Goal: Task Accomplishment & Management: Use online tool/utility

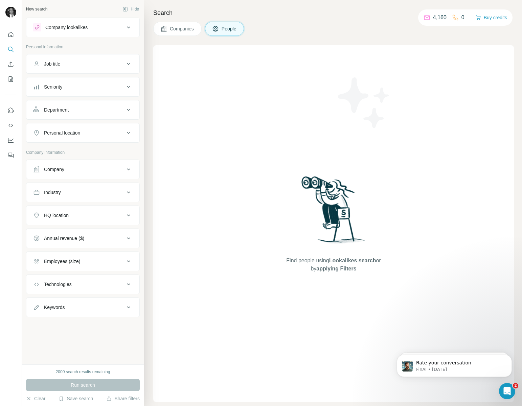
click at [102, 61] on div "Job title" at bounding box center [78, 64] width 91 height 7
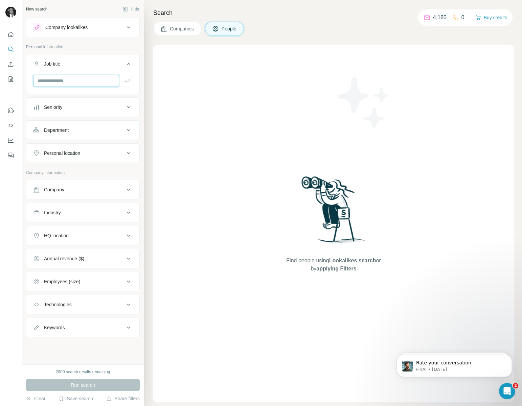
click at [76, 79] on input "text" at bounding box center [76, 81] width 86 height 12
type input "**********"
click at [130, 110] on icon at bounding box center [128, 107] width 8 height 8
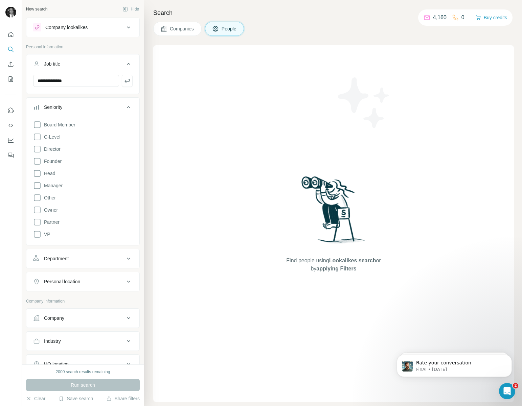
click at [97, 139] on div "Board Member C-Level Director Founder Head Manager Other Owner Partner VP" at bounding box center [82, 178] width 99 height 120
click at [40, 146] on icon at bounding box center [37, 149] width 8 height 8
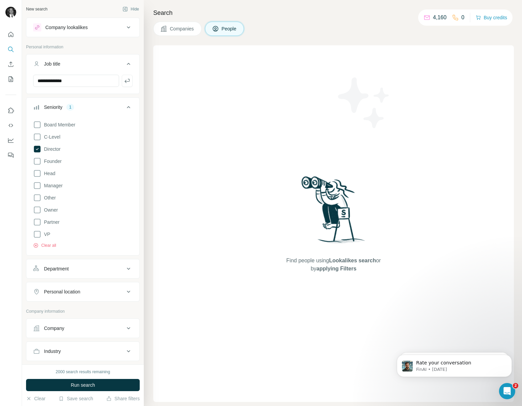
click at [39, 132] on div "Board Member C-Level Director Founder Head Manager Other Owner Partner VP Clear…" at bounding box center [82, 183] width 99 height 131
click at [38, 137] on icon at bounding box center [37, 137] width 8 height 8
click at [38, 125] on icon at bounding box center [37, 125] width 8 height 8
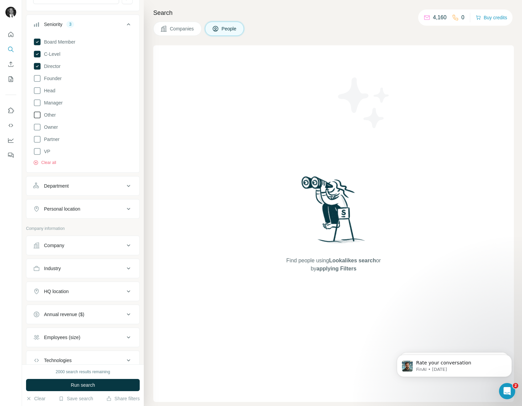
scroll to position [87, 0]
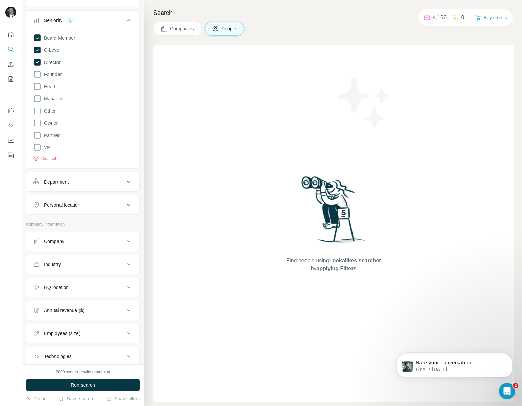
click at [56, 202] on div "Personal location" at bounding box center [62, 205] width 36 height 7
click at [56, 227] on input "text" at bounding box center [82, 222] width 99 height 12
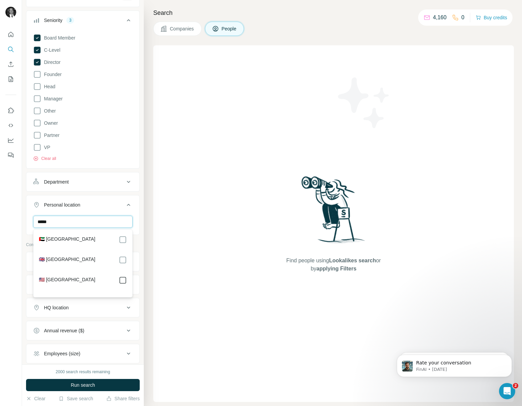
type input "*****"
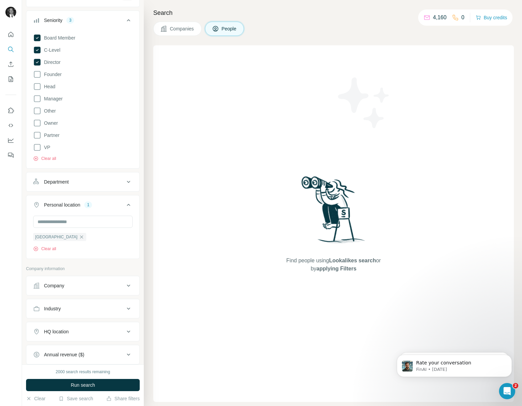
click at [102, 186] on button "Department" at bounding box center [82, 182] width 113 height 16
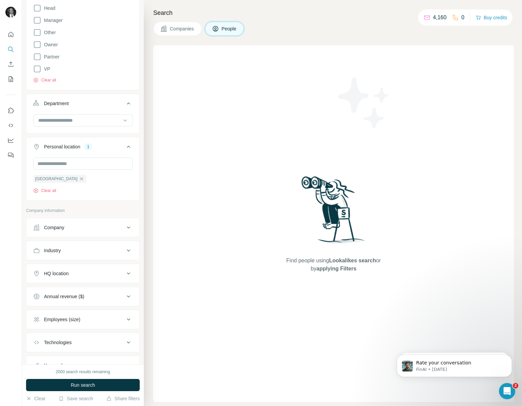
scroll to position [195, 0]
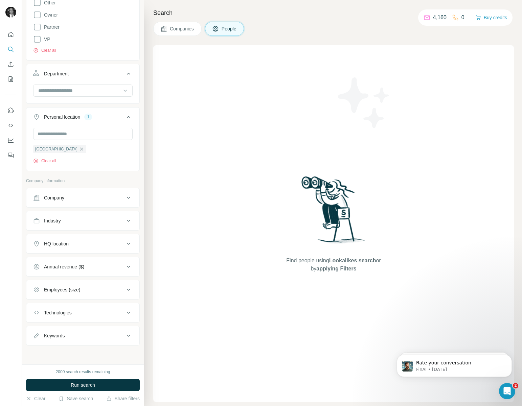
click at [114, 216] on button "Industry" at bounding box center [82, 221] width 113 height 16
click at [105, 235] on input at bounding box center [80, 237] width 84 height 7
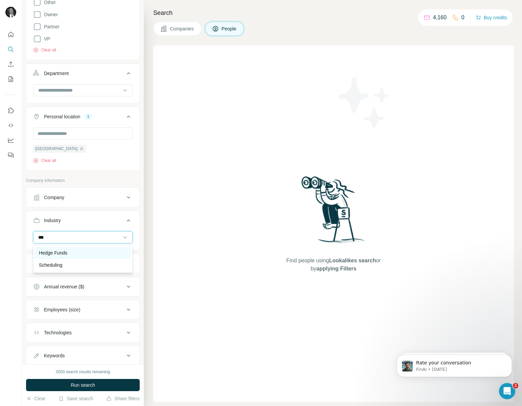
type input "***"
click at [96, 254] on div "Hedge Funds" at bounding box center [83, 253] width 88 height 7
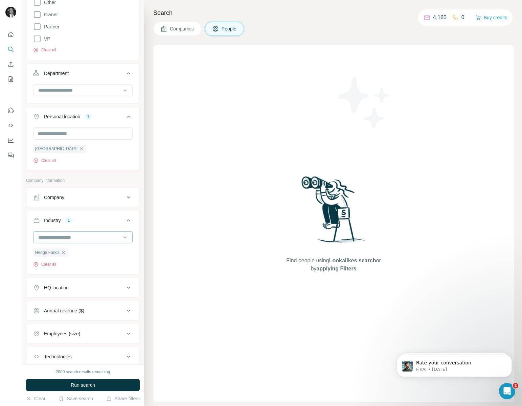
click at [93, 237] on input at bounding box center [80, 237] width 84 height 7
type input "*"
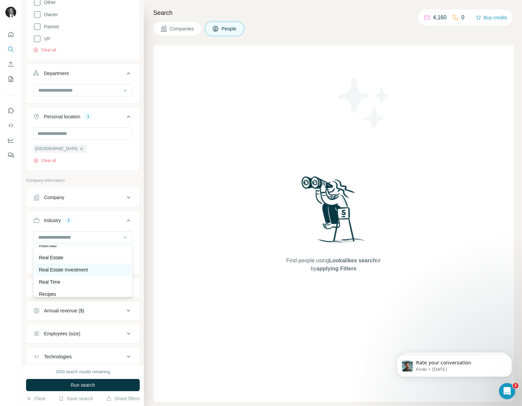
click at [94, 267] on div "Real Estate Investment" at bounding box center [83, 269] width 88 height 7
click at [67, 233] on div at bounding box center [80, 237] width 84 height 11
type input "*****"
click at [65, 265] on p "Pharmaceutical" at bounding box center [55, 265] width 33 height 7
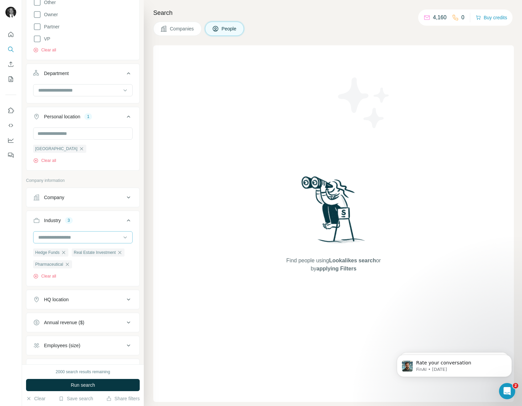
click at [55, 235] on input at bounding box center [80, 237] width 84 height 7
type input "*"
click at [89, 221] on div "Industry 3" at bounding box center [78, 220] width 91 height 7
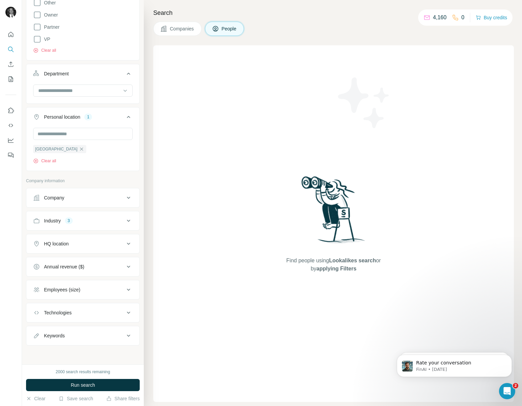
click at [89, 221] on div "Industry 3" at bounding box center [78, 220] width 91 height 7
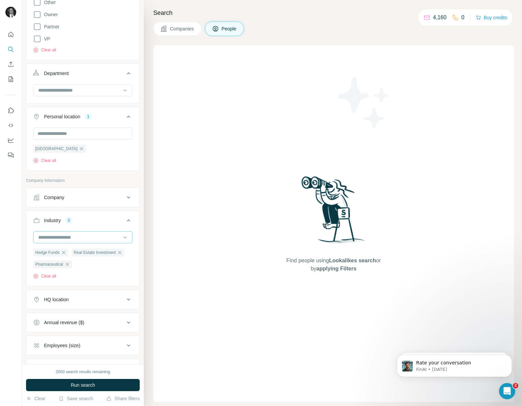
click at [63, 236] on input at bounding box center [80, 237] width 84 height 7
type input "****"
click at [60, 253] on p "Semiconductor" at bounding box center [54, 253] width 31 height 7
click at [63, 237] on input at bounding box center [80, 237] width 84 height 7
click at [90, 225] on button "Industry 4" at bounding box center [82, 221] width 113 height 19
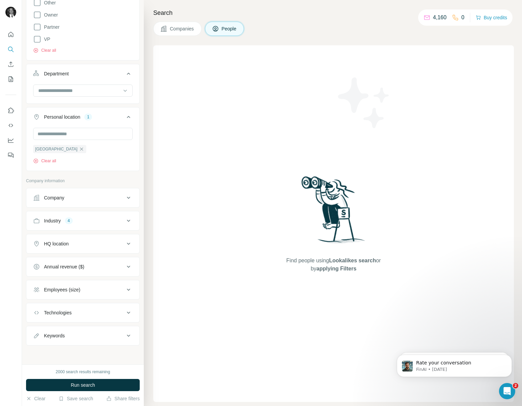
click at [87, 224] on div "Industry 4" at bounding box center [78, 220] width 91 height 7
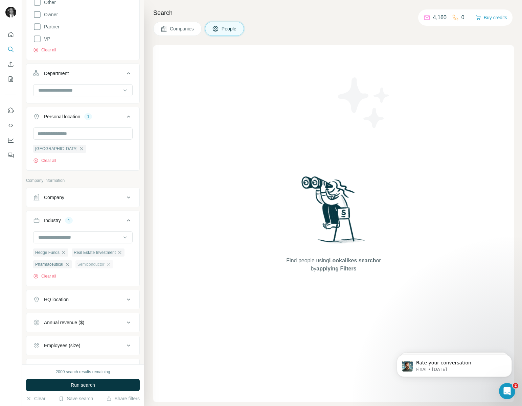
click at [111, 261] on div "Semiconductor" at bounding box center [94, 264] width 38 height 8
click at [111, 266] on icon "button" at bounding box center [108, 264] width 5 height 5
click at [49, 237] on input at bounding box center [80, 237] width 84 height 7
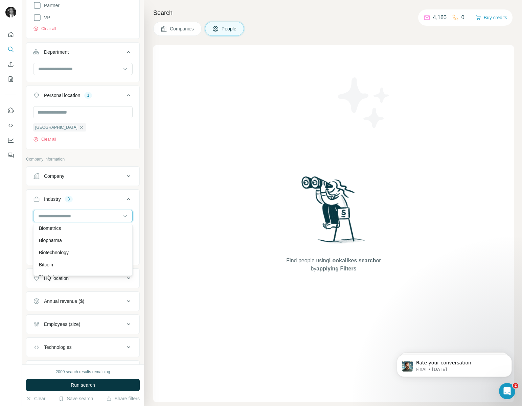
scroll to position [663, 0]
type input "*"
click at [72, 252] on div "Bitcoin" at bounding box center [83, 253] width 88 height 7
click at [81, 214] on input at bounding box center [80, 215] width 84 height 7
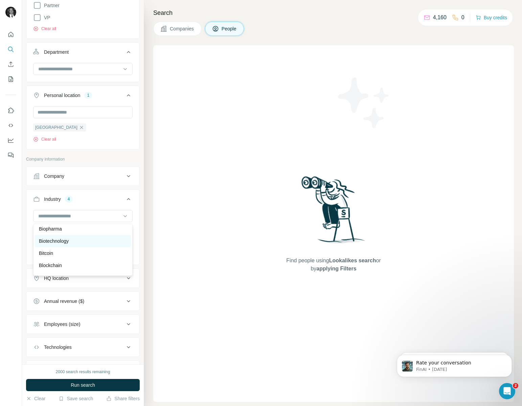
click at [74, 240] on div "Biotechnology" at bounding box center [83, 241] width 88 height 7
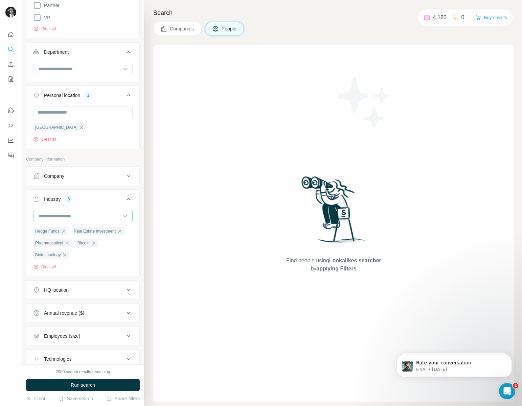
click at [74, 214] on input at bounding box center [80, 215] width 84 height 7
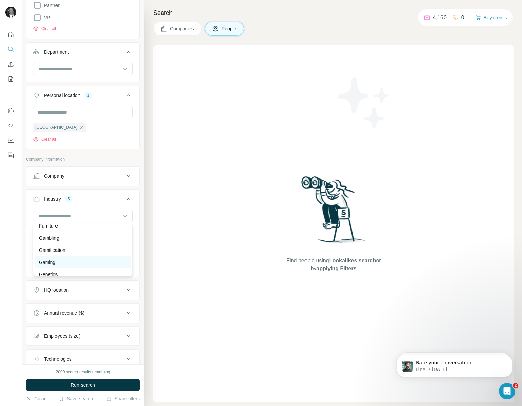
scroll to position [3023, 0]
click at [69, 240] on div "Gambling" at bounding box center [83, 239] width 88 height 7
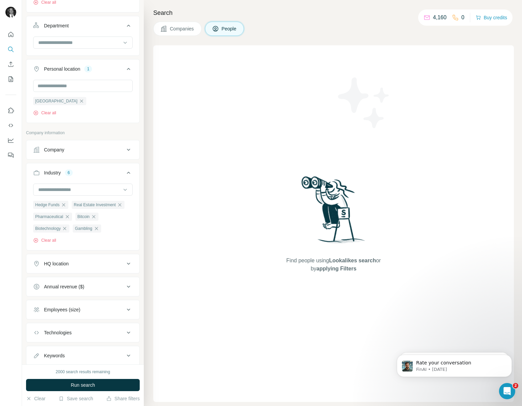
scroll to position [242, 0]
click at [75, 187] on input at bounding box center [80, 190] width 84 height 7
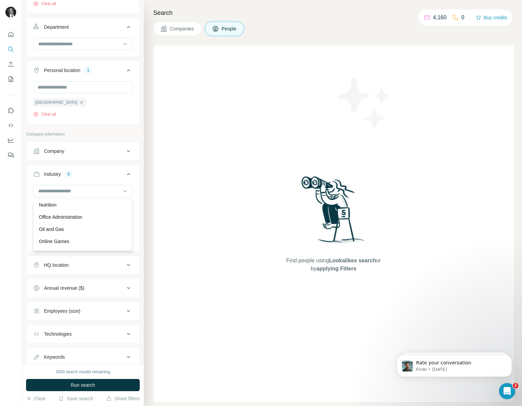
scroll to position [4842, 0]
click at [72, 226] on div "Oil and Gas" at bounding box center [83, 228] width 88 height 7
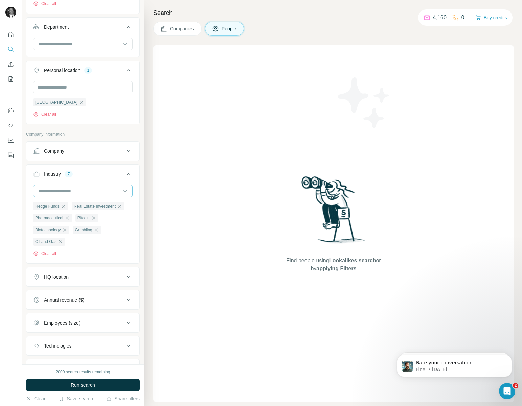
click at [91, 187] on div at bounding box center [80, 190] width 84 height 11
click at [83, 219] on div "Racing" at bounding box center [83, 215] width 88 height 7
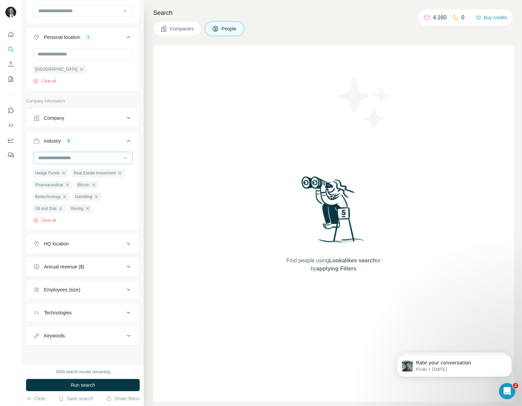
click at [94, 154] on input at bounding box center [80, 157] width 84 height 7
click at [85, 193] on div "Textiles" at bounding box center [83, 191] width 88 height 7
click at [98, 229] on div "Hedge Funds Real Estate Investment Pharmaceutical Bitcoin Biotechnology Gamblin…" at bounding box center [82, 190] width 113 height 77
click at [93, 251] on button "HQ location" at bounding box center [82, 244] width 113 height 16
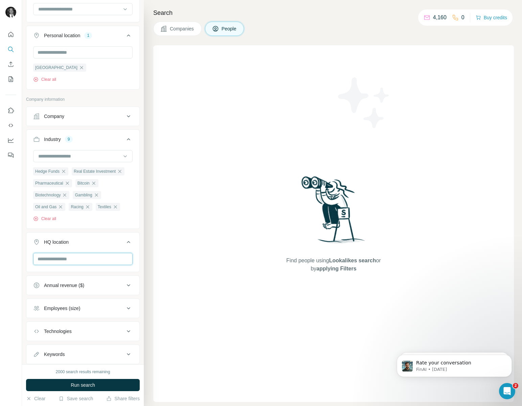
click at [81, 265] on input "text" at bounding box center [82, 259] width 99 height 12
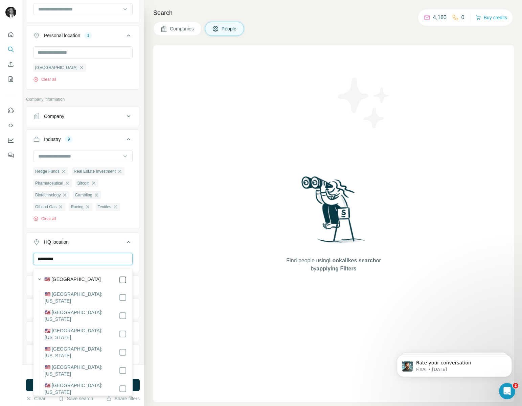
type input "*********"
click at [110, 238] on button "HQ location 1" at bounding box center [82, 243] width 113 height 19
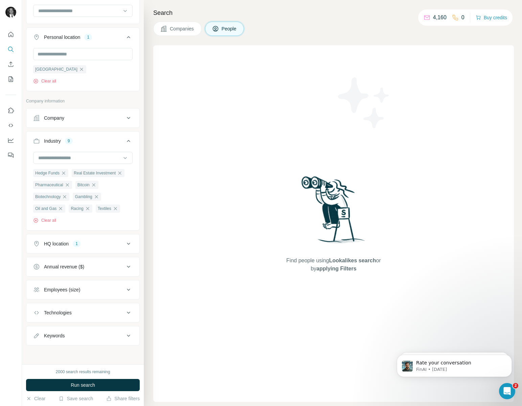
click at [108, 269] on div "Annual revenue ($)" at bounding box center [78, 266] width 91 height 7
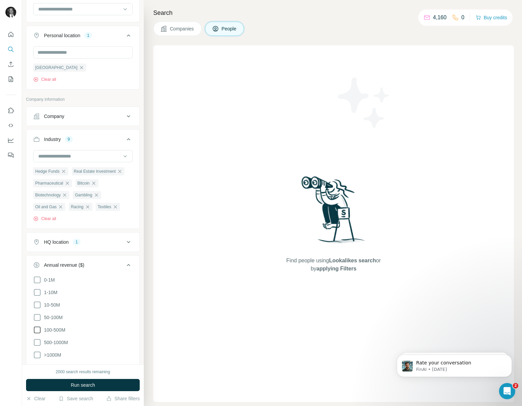
click at [34, 330] on icon at bounding box center [37, 330] width 8 height 8
click at [81, 386] on span "Run search" at bounding box center [83, 385] width 24 height 7
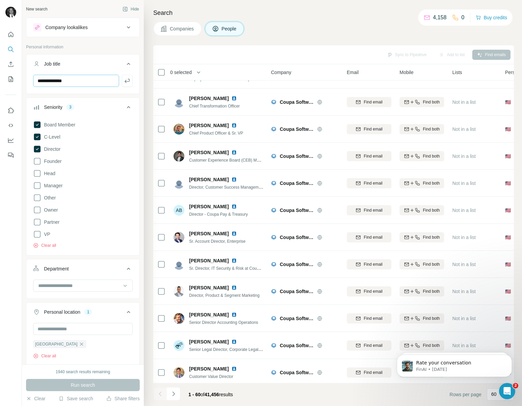
scroll to position [1, 0]
click at [86, 80] on input "**********" at bounding box center [76, 79] width 86 height 12
click at [79, 76] on input "**********" at bounding box center [76, 79] width 86 height 12
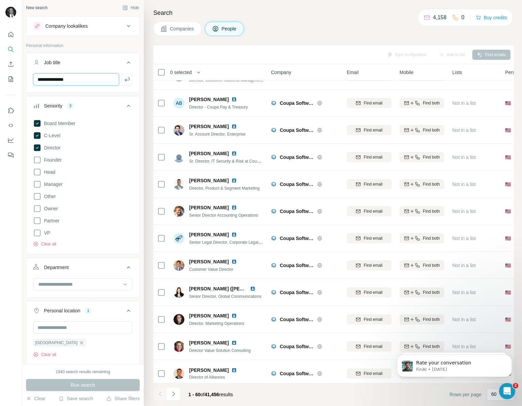
scroll to position [523, 0]
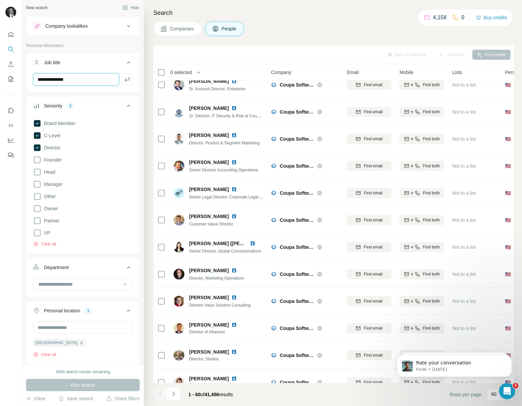
type input "**********"
click at [196, 101] on td "Adam Cumming Sr. Director, IT Security & Risk at Coupa Software" at bounding box center [218, 111] width 98 height 27
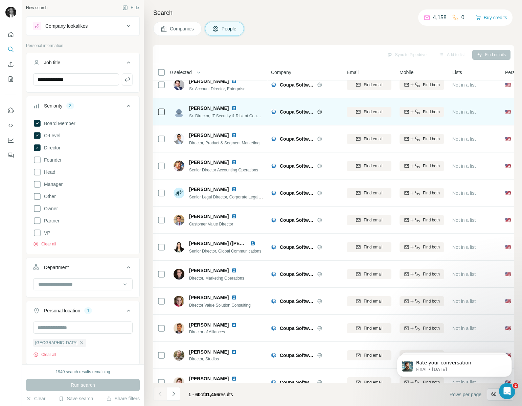
click at [198, 112] on div "Sr. Director, IT Security & Risk at Coupa Software" at bounding box center [226, 115] width 74 height 7
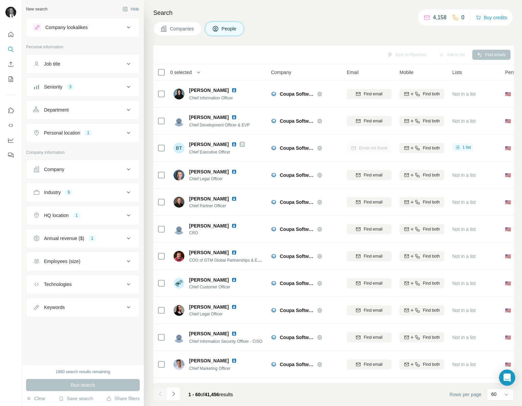
click at [122, 63] on div "Job title" at bounding box center [78, 64] width 91 height 7
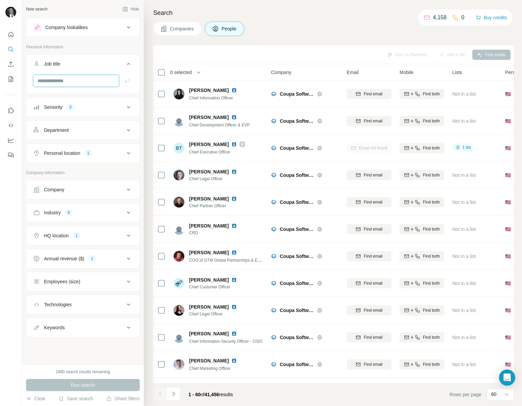
click at [89, 81] on input "text" at bounding box center [76, 81] width 86 height 12
type input "**********"
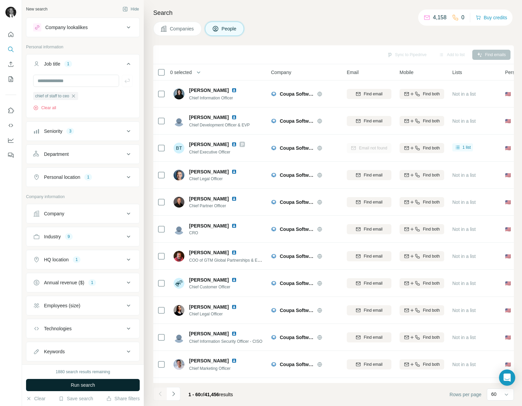
click at [96, 385] on button "Run search" at bounding box center [83, 385] width 114 height 12
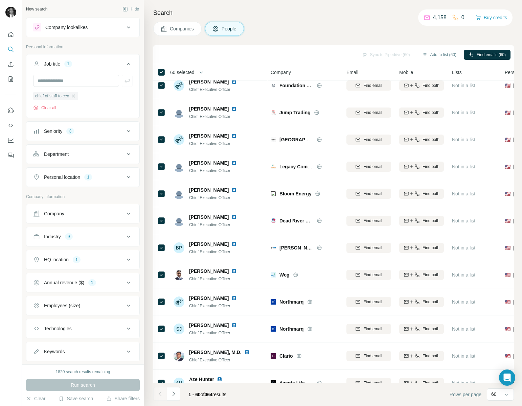
scroll to position [1004, 0]
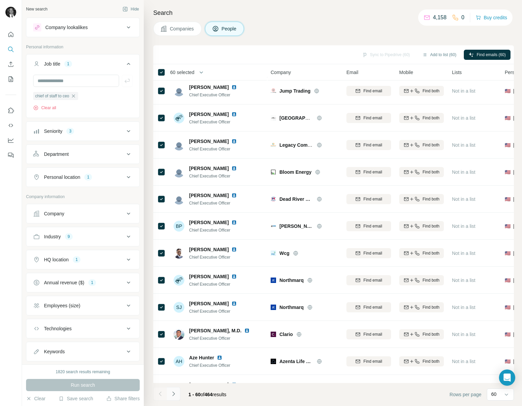
click at [175, 395] on icon "Navigate to next page" at bounding box center [173, 394] width 7 height 7
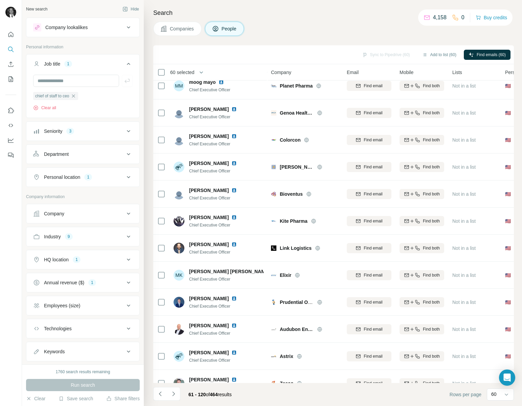
scroll to position [0, 0]
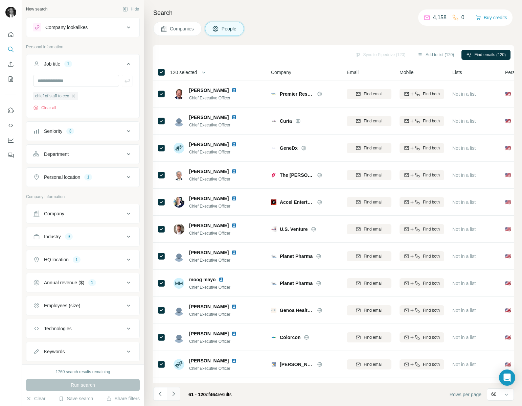
click at [175, 396] on icon "Navigate to next page" at bounding box center [173, 394] width 7 height 7
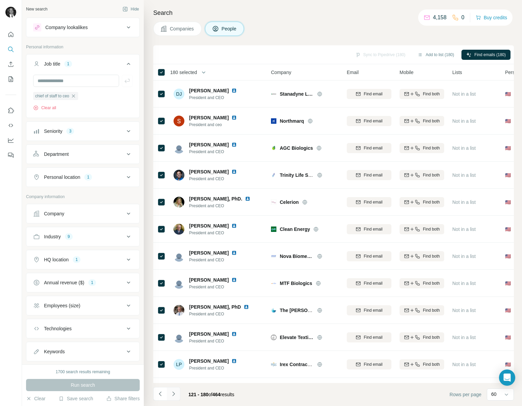
click at [174, 394] on icon "Navigate to next page" at bounding box center [173, 394] width 7 height 7
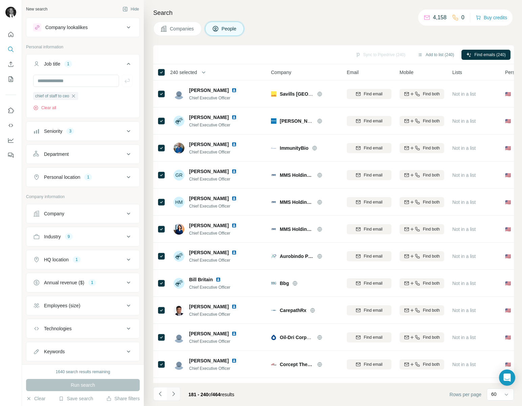
click at [178, 394] on button "Navigate to next page" at bounding box center [174, 394] width 14 height 14
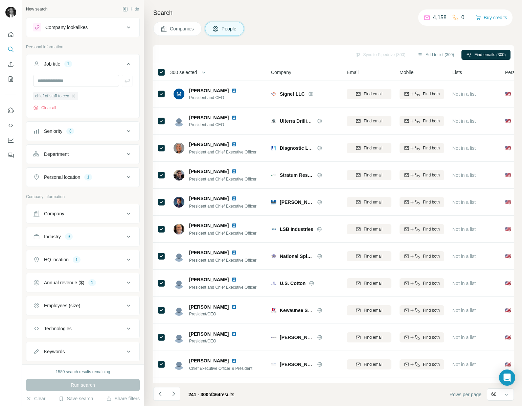
click at [76, 402] on div "Save search" at bounding box center [75, 399] width 34 height 8
click at [75, 373] on div "Save search" at bounding box center [94, 374] width 71 height 14
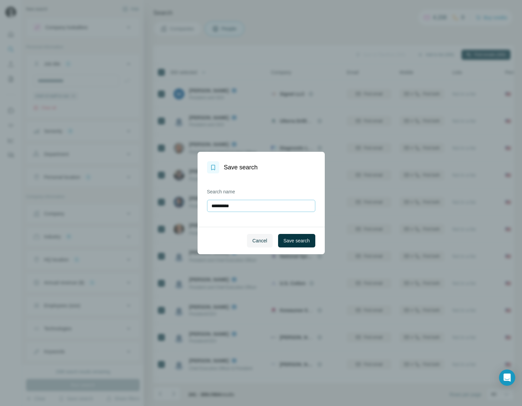
click at [266, 207] on input "**********" at bounding box center [261, 206] width 108 height 12
click at [264, 204] on input "**********" at bounding box center [261, 206] width 108 height 12
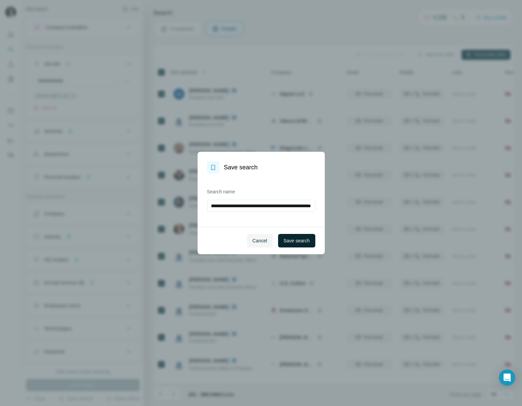
type input "**********"
click at [293, 238] on span "Save search" at bounding box center [296, 240] width 26 height 7
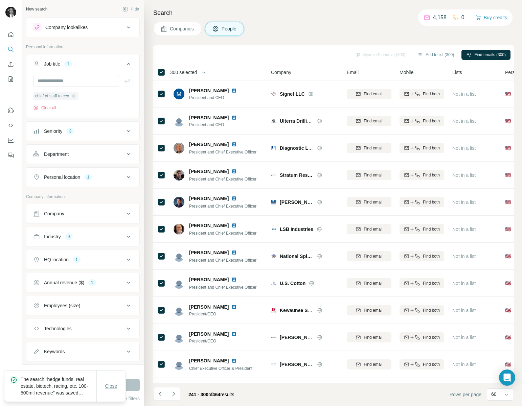
click at [110, 391] on button "Close" at bounding box center [111, 386] width 22 height 12
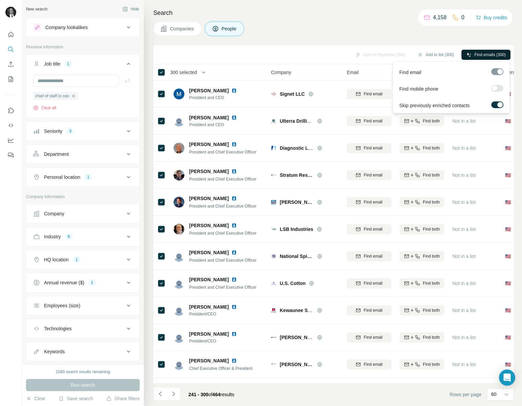
click at [493, 53] on span "Find emails (300)" at bounding box center [489, 55] width 31 height 6
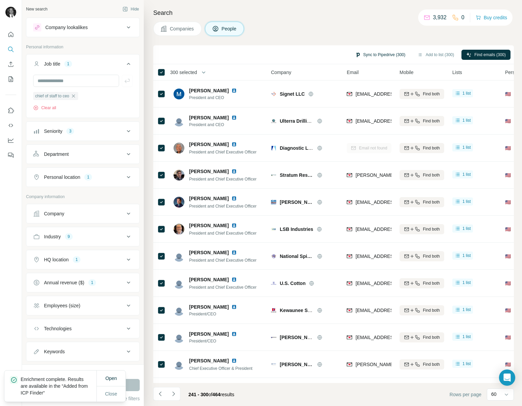
click at [367, 53] on button "Sync to Pipedrive (300)" at bounding box center [380, 55] width 60 height 10
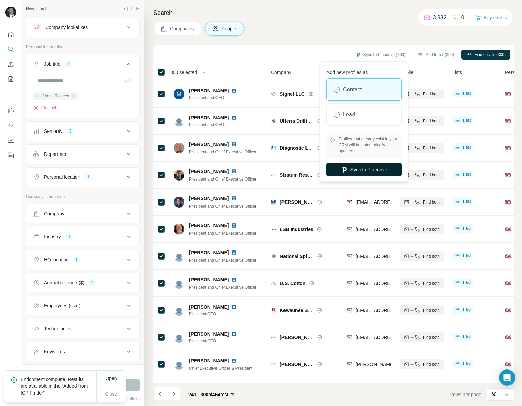
click at [355, 167] on button "Sync to Pipedrive" at bounding box center [363, 170] width 75 height 14
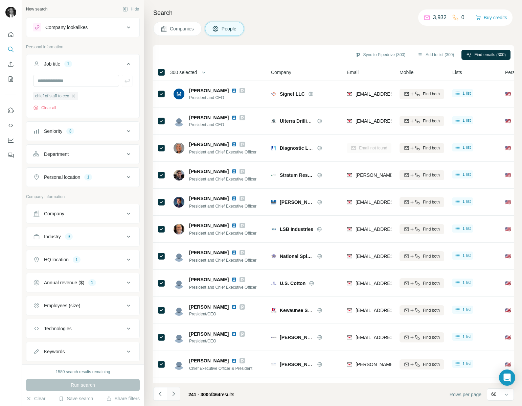
click at [175, 394] on icon "Navigate to next page" at bounding box center [173, 394] width 7 height 7
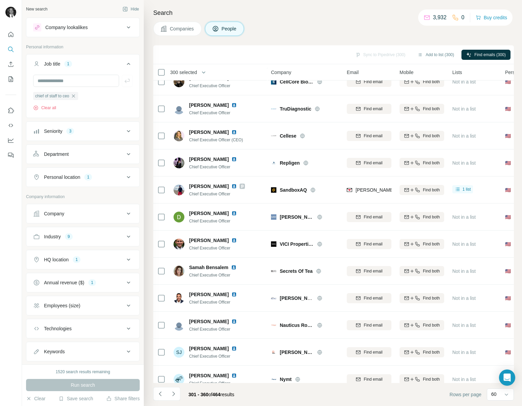
scroll to position [1320, 0]
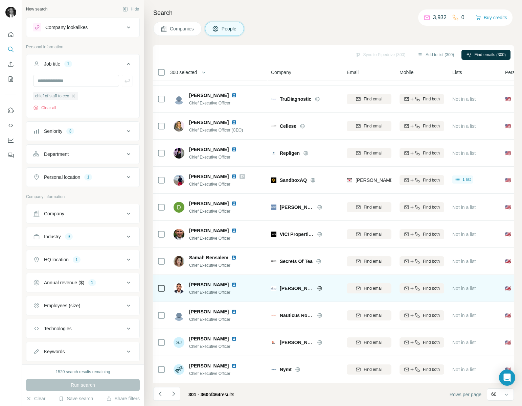
click at [178, 289] on img at bounding box center [178, 288] width 11 height 11
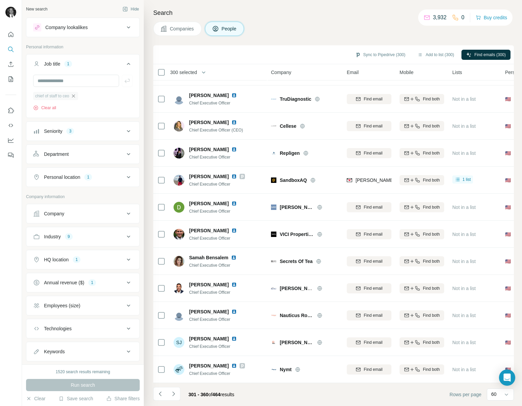
click at [76, 97] on icon "button" at bounding box center [73, 95] width 5 height 5
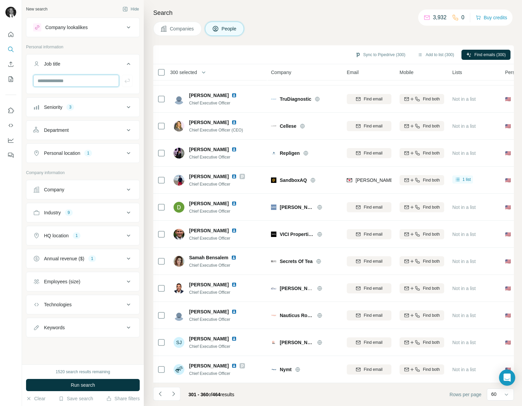
click at [63, 82] on input "text" at bounding box center [76, 81] width 86 height 12
type input "*"
click at [118, 106] on div "Seniority 3" at bounding box center [78, 107] width 91 height 7
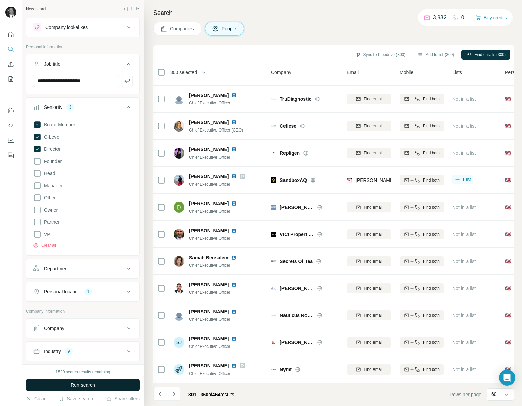
click at [85, 385] on span "Run search" at bounding box center [83, 385] width 24 height 7
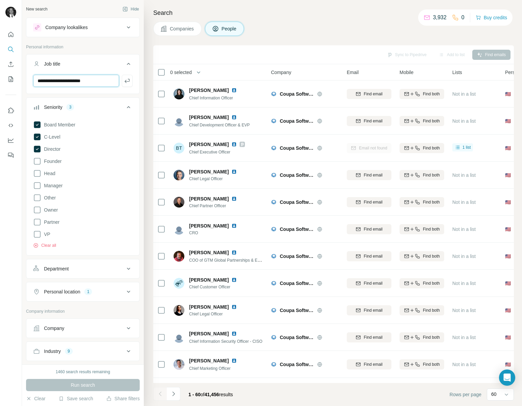
click at [102, 82] on input "**********" at bounding box center [76, 81] width 86 height 12
click at [102, 82] on input "**" at bounding box center [76, 81] width 86 height 12
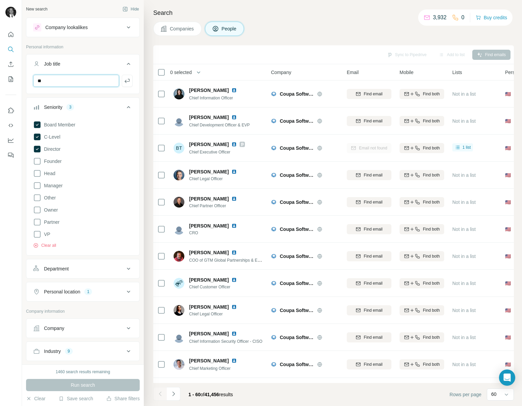
type input "*"
type input "**********"
click at [85, 383] on div "Run search" at bounding box center [83, 385] width 114 height 12
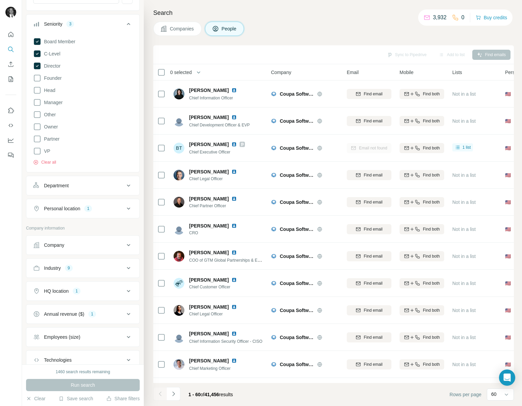
scroll to position [90, 0]
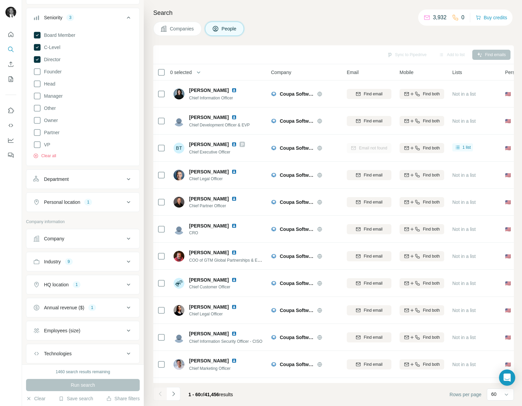
click at [98, 266] on button "Industry 9" at bounding box center [82, 262] width 113 height 16
click at [75, 381] on div "Run search" at bounding box center [83, 385] width 114 height 12
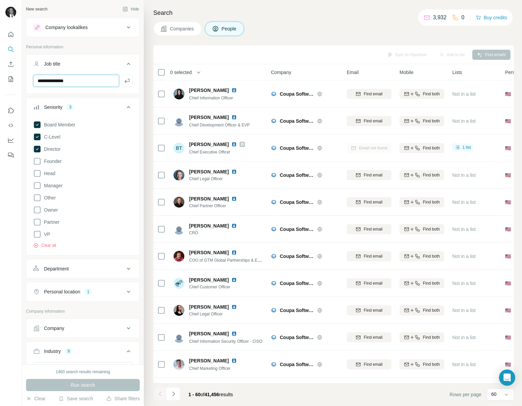
click at [92, 85] on input "**********" at bounding box center [76, 81] width 86 height 12
click at [127, 81] on icon "button" at bounding box center [126, 81] width 5 height 4
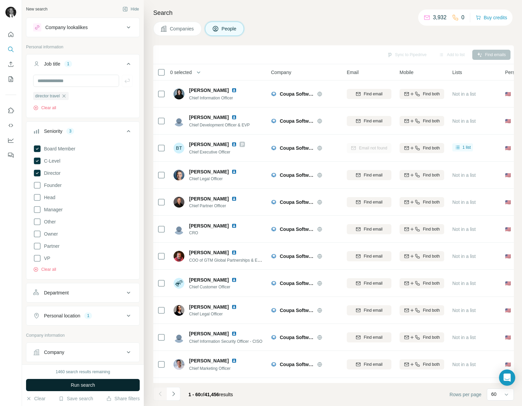
click at [90, 385] on span "Run search" at bounding box center [83, 385] width 24 height 7
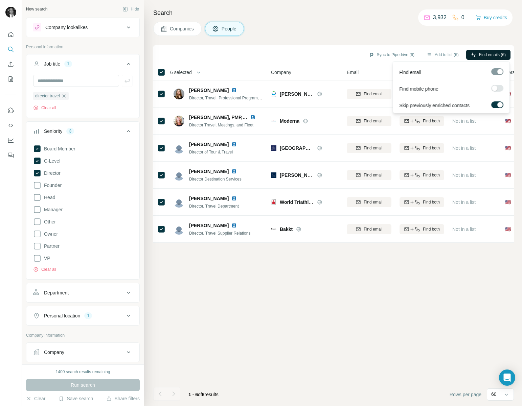
click at [480, 56] on span "Find emails (6)" at bounding box center [492, 55] width 27 height 6
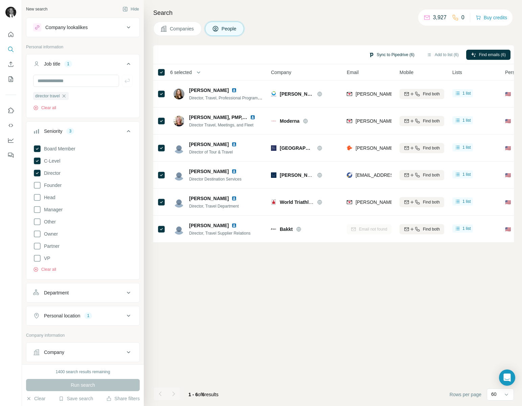
click at [383, 54] on button "Sync to Pipedrive (6)" at bounding box center [391, 55] width 55 height 10
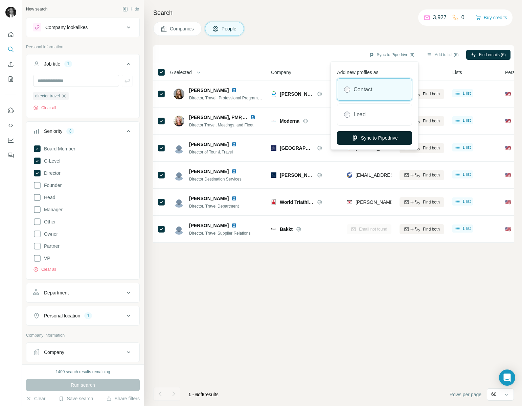
click at [379, 138] on button "Sync to Pipedrive" at bounding box center [374, 138] width 75 height 14
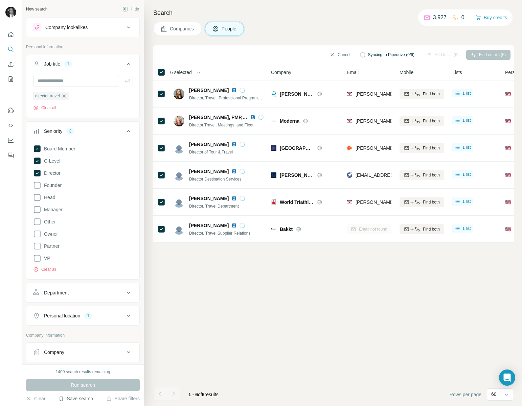
click at [76, 398] on button "Save search" at bounding box center [75, 398] width 34 height 7
click at [78, 387] on div "View my saved searches" at bounding box center [94, 387] width 71 height 14
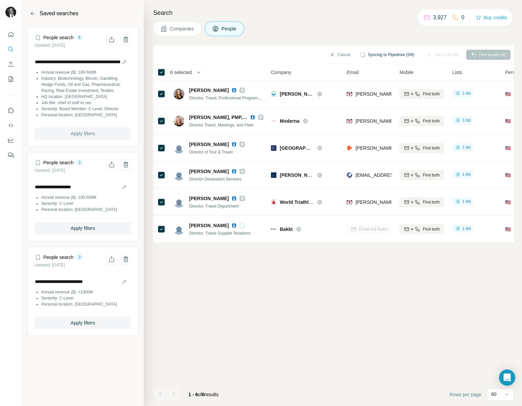
click at [73, 132] on span "Apply filters" at bounding box center [83, 133] width 24 height 7
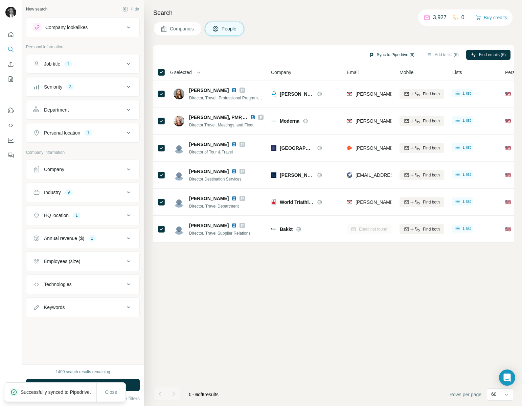
click at [380, 55] on button "Sync to Pipedrive (6)" at bounding box center [391, 55] width 55 height 10
click at [129, 64] on icon at bounding box center [128, 64] width 8 height 8
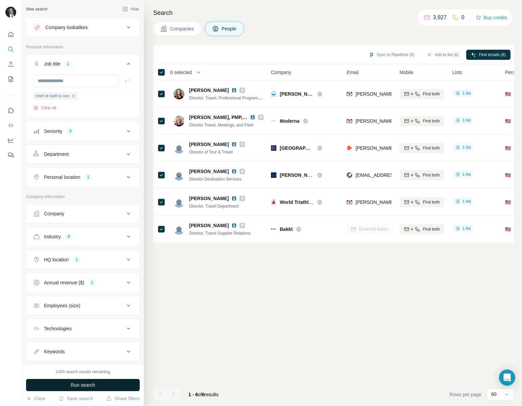
click at [86, 384] on span "Run search" at bounding box center [83, 385] width 24 height 7
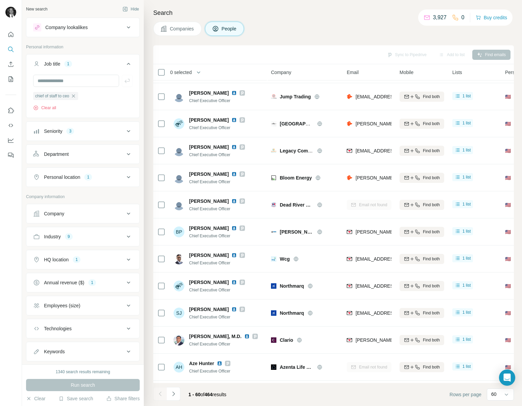
scroll to position [1320, 0]
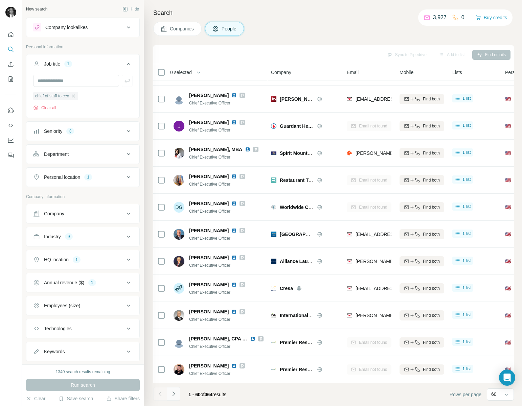
click at [174, 395] on icon "Navigate to next page" at bounding box center [173, 394] width 7 height 7
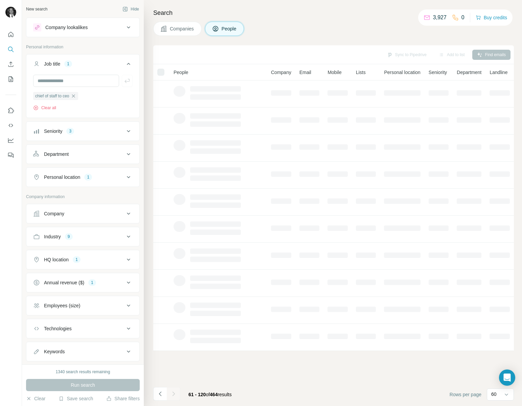
scroll to position [0, 0]
click at [174, 395] on div at bounding box center [174, 394] width 14 height 14
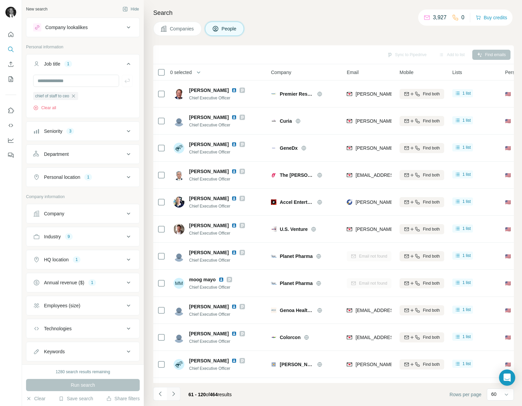
click at [174, 395] on icon "Navigate to next page" at bounding box center [173, 394] width 7 height 7
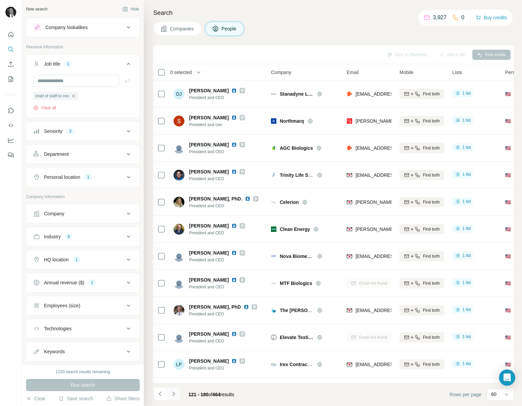
click at [174, 394] on icon "Navigate to next page" at bounding box center [173, 394] width 7 height 7
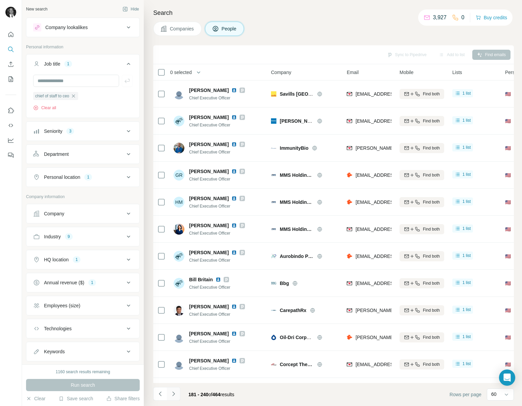
click at [174, 394] on icon "Navigate to next page" at bounding box center [173, 394] width 7 height 7
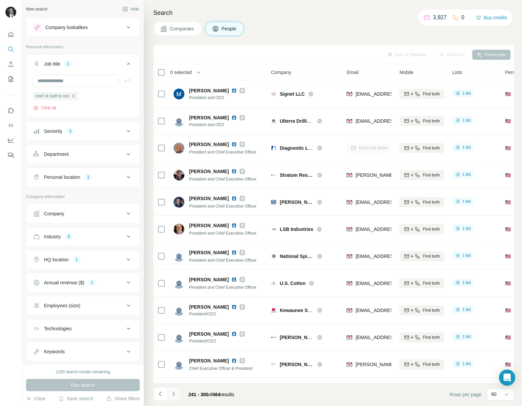
click at [175, 395] on icon "Navigate to next page" at bounding box center [173, 394] width 7 height 7
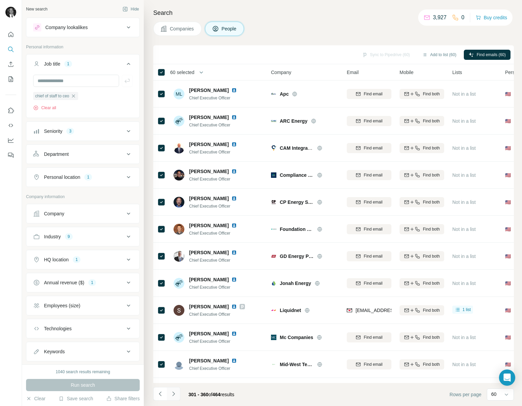
click at [174, 393] on icon "Navigate to next page" at bounding box center [173, 394] width 2 height 4
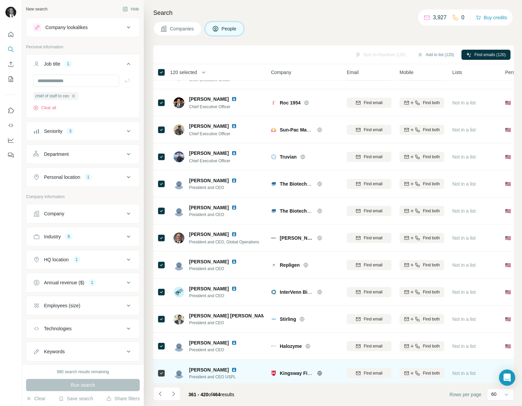
scroll to position [427, 0]
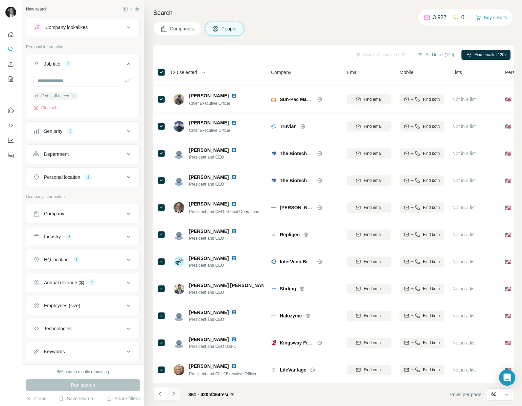
click at [174, 394] on icon "Navigate to next page" at bounding box center [173, 394] width 2 height 4
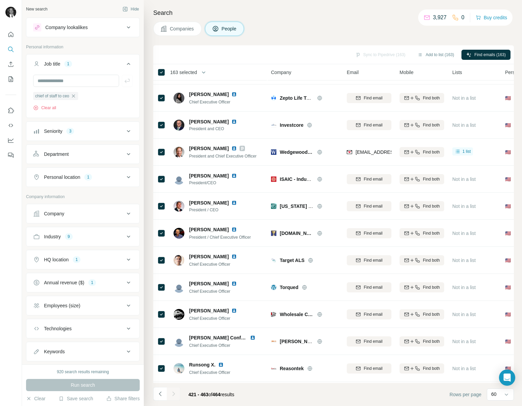
scroll to position [321, 0]
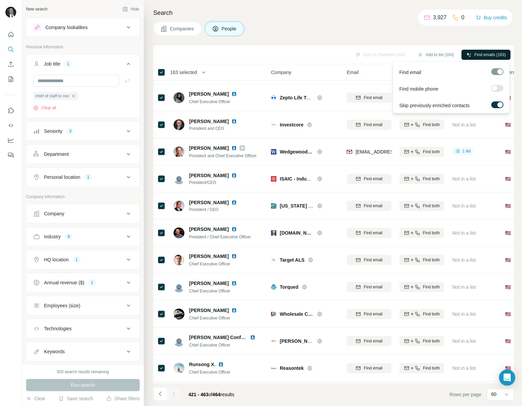
click at [493, 52] on span "Find emails (163)" at bounding box center [489, 55] width 31 height 6
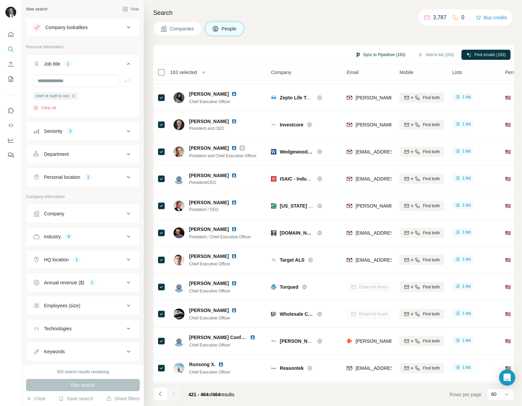
click at [380, 56] on button "Sync to Pipedrive (163)" at bounding box center [380, 55] width 60 height 10
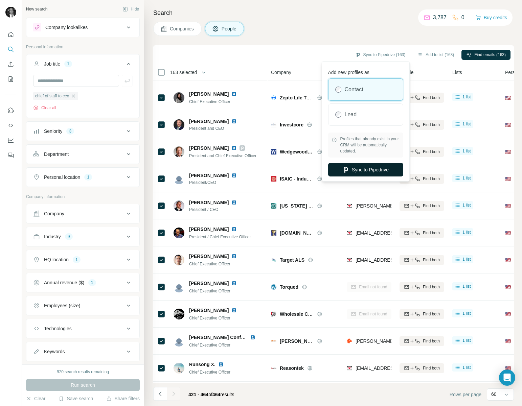
click at [361, 168] on button "Sync to Pipedrive" at bounding box center [365, 170] width 75 height 14
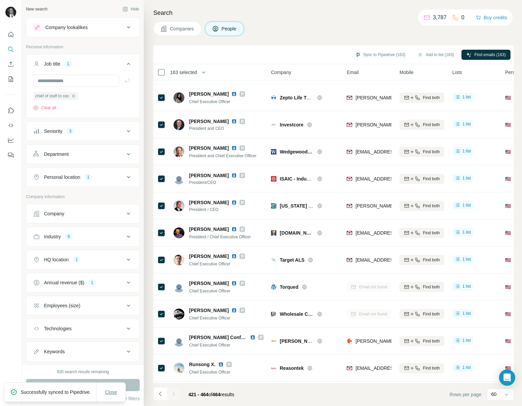
click at [115, 389] on span "Close" at bounding box center [111, 392] width 12 height 7
